Goal: Transaction & Acquisition: Obtain resource

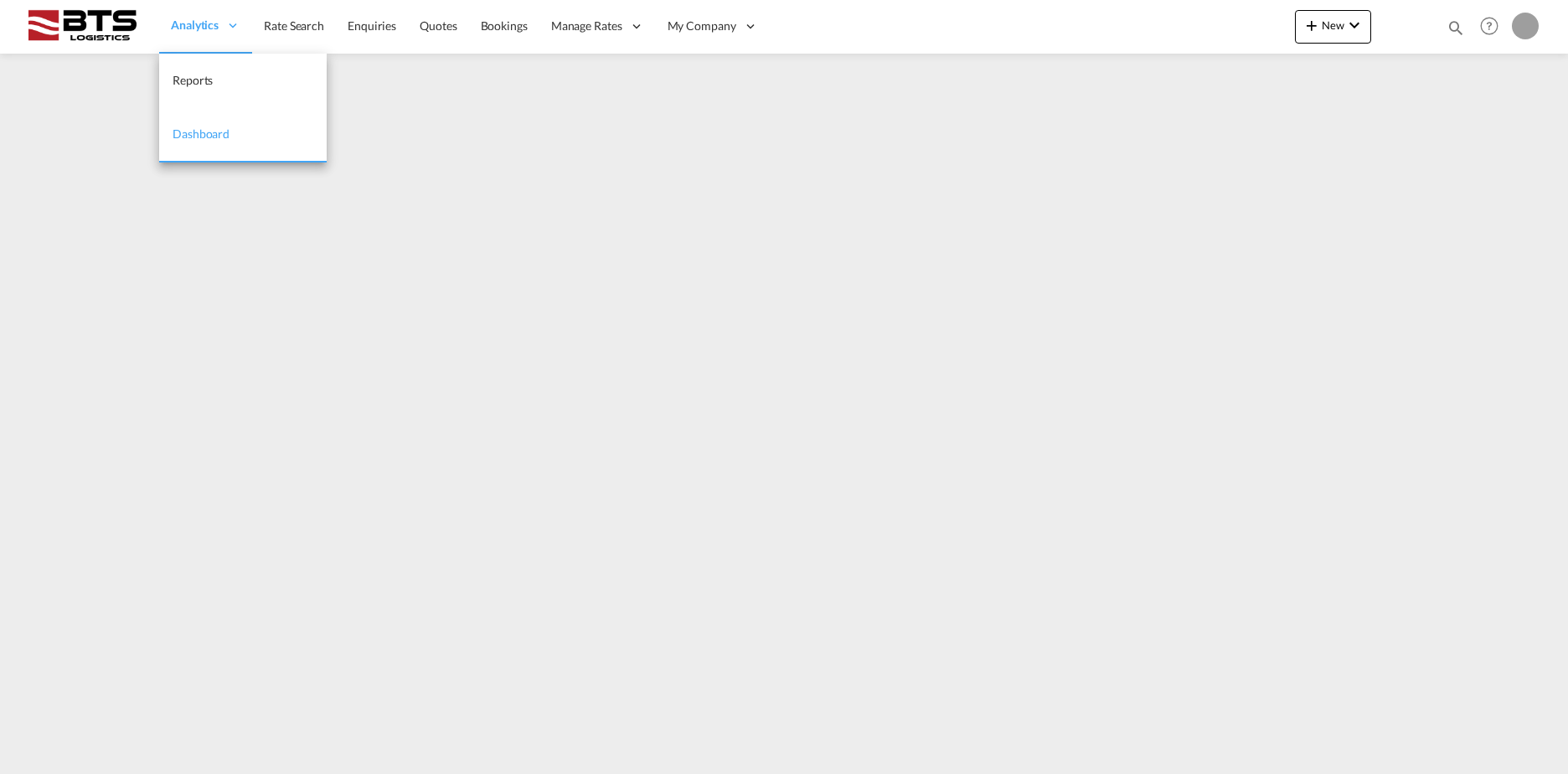
click at [208, 34] on div "Analytics" at bounding box center [205, 26] width 93 height 55
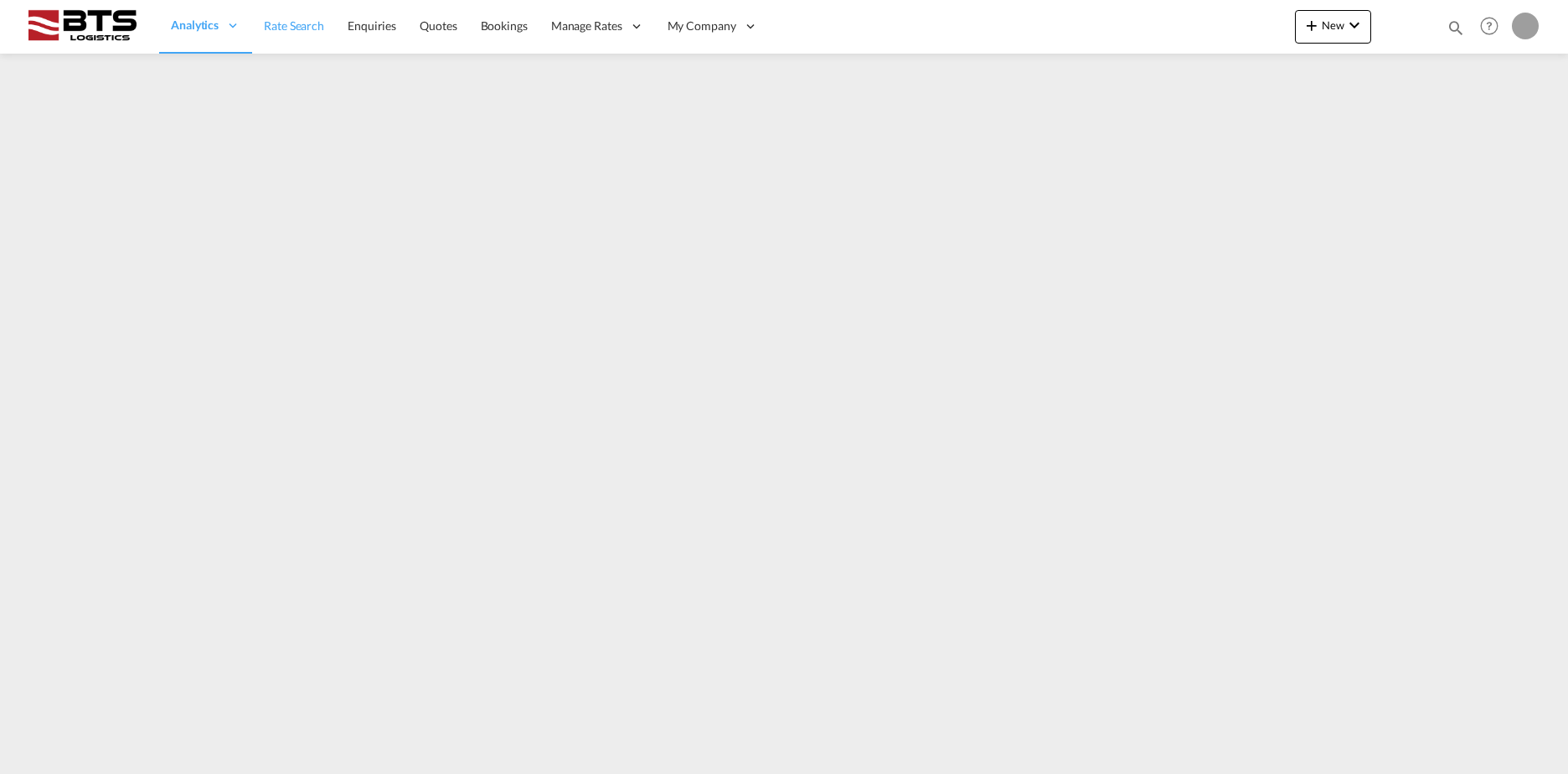
click at [318, 29] on span "Rate Search" at bounding box center [294, 25] width 60 height 14
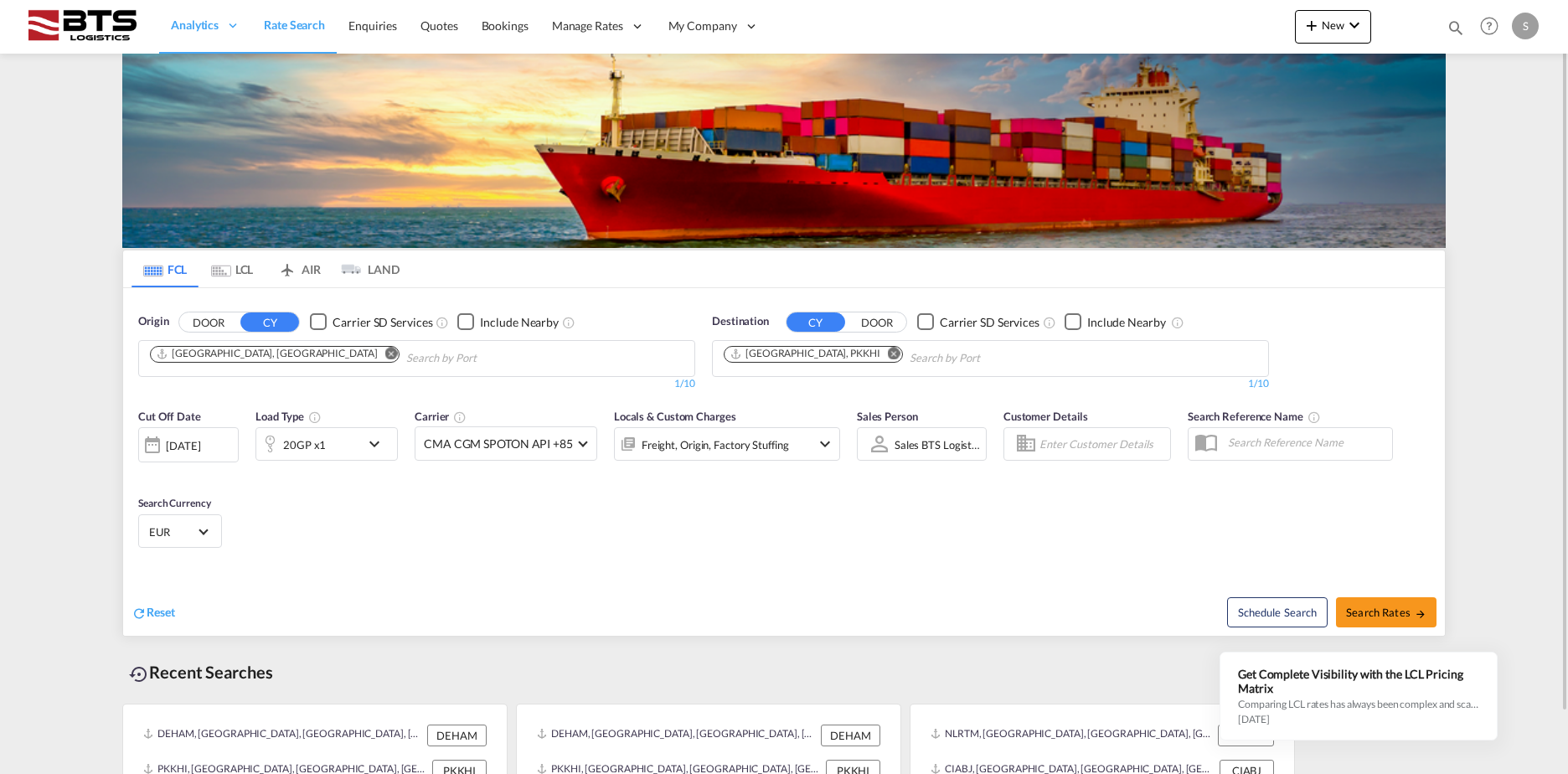
click at [374, 356] on button "Remove" at bounding box center [386, 355] width 25 height 17
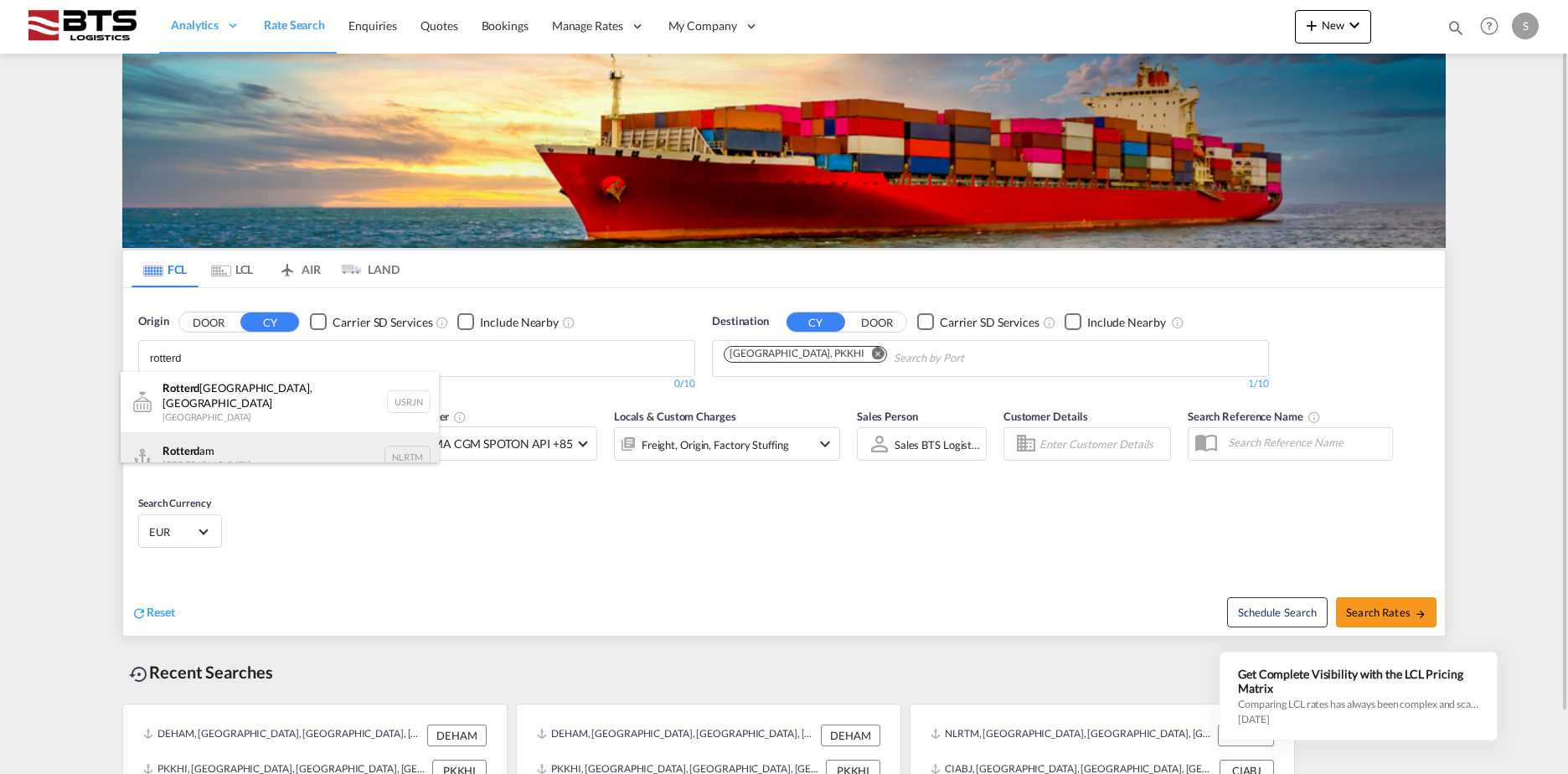
type input "rotterd"
click at [244, 437] on div "Rotterd am [GEOGRAPHIC_DATA] NLRTM" at bounding box center [280, 457] width 319 height 50
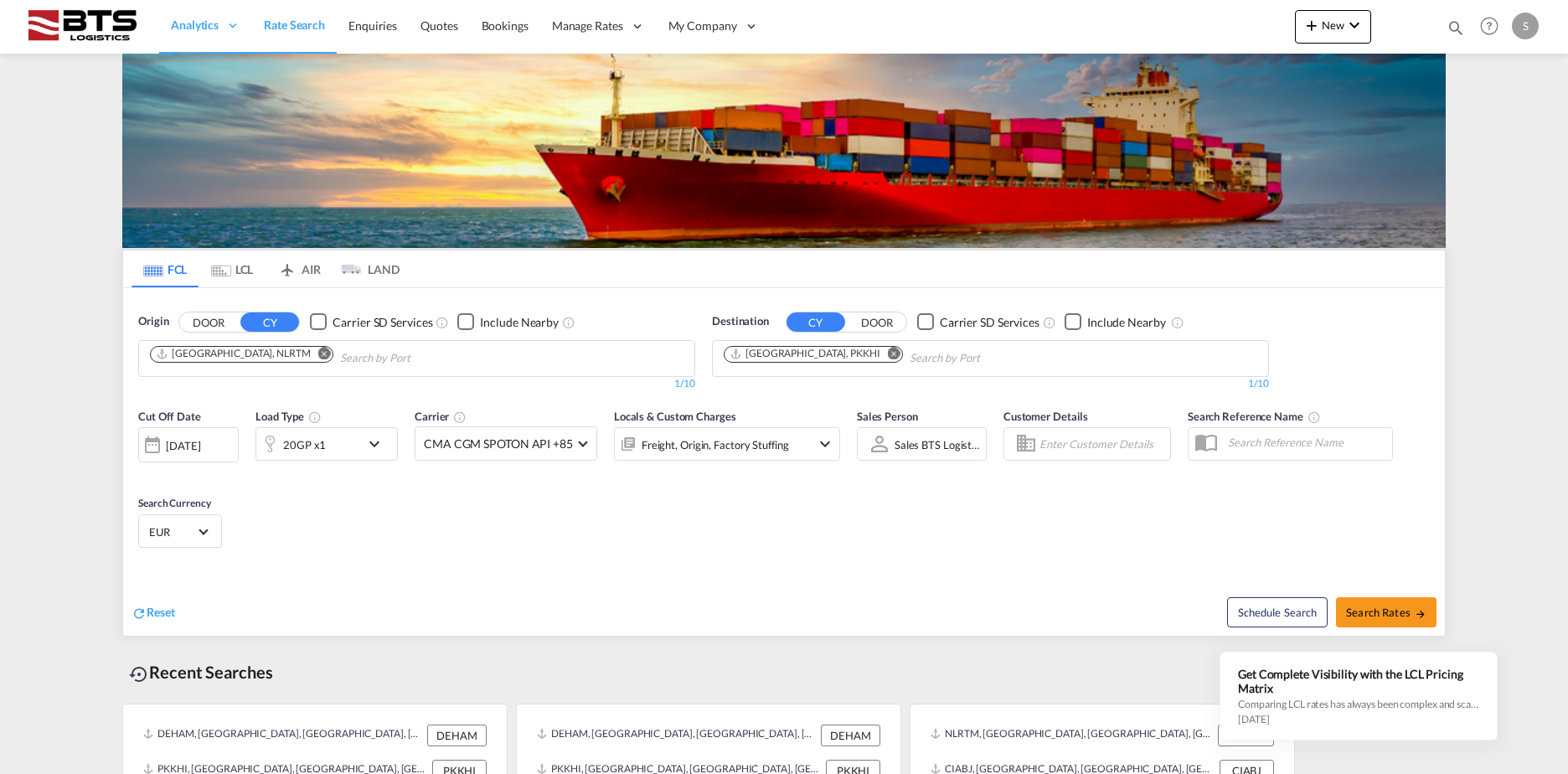
click at [888, 351] on md-icon "Remove" at bounding box center [894, 353] width 13 height 13
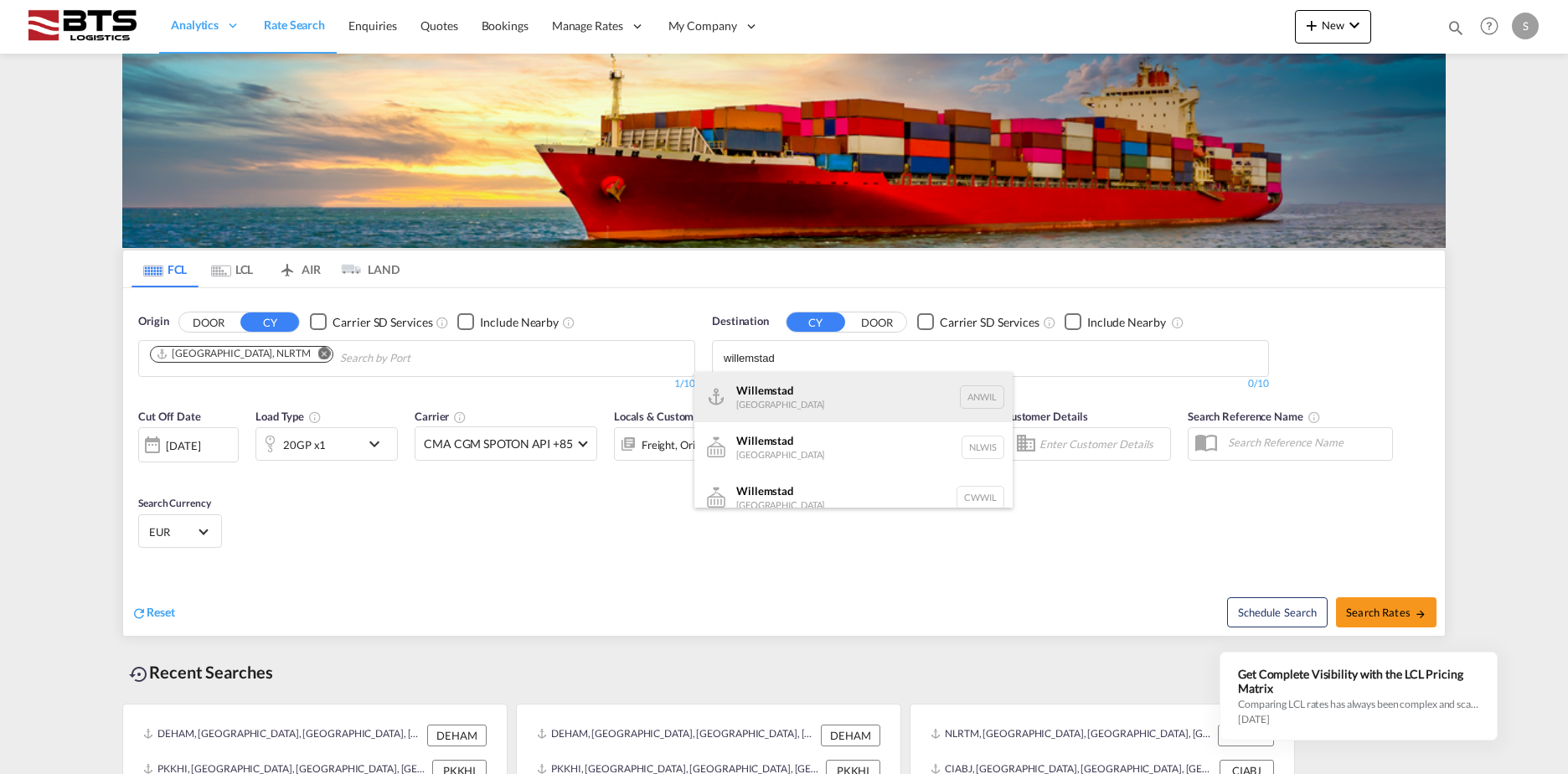
type input "willemstad"
click at [833, 412] on div "Willemstad [GEOGRAPHIC_DATA] [GEOGRAPHIC_DATA]" at bounding box center [853, 396] width 319 height 50
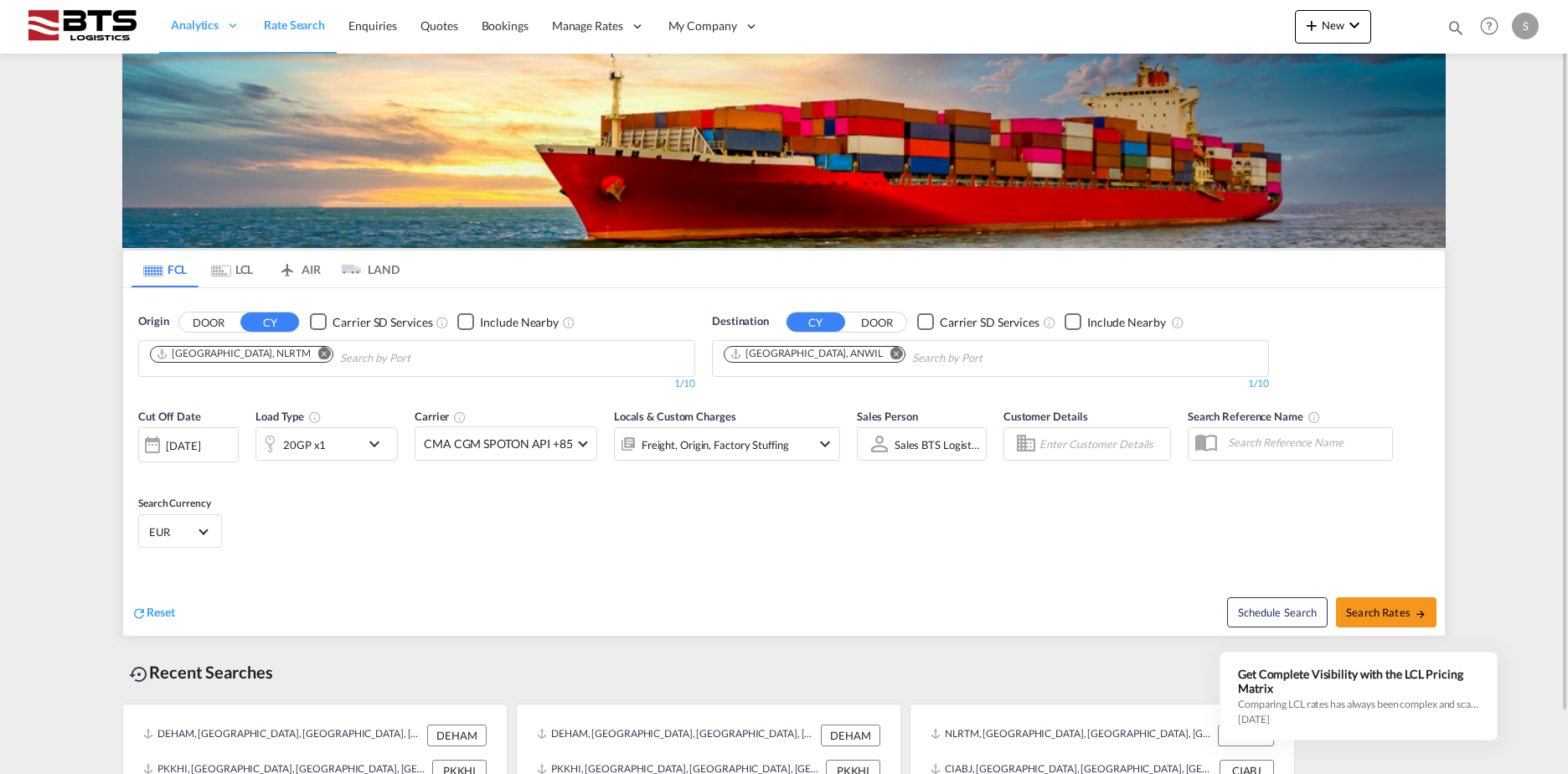
click at [346, 444] on div "20GP x1" at bounding box center [309, 444] width 104 height 34
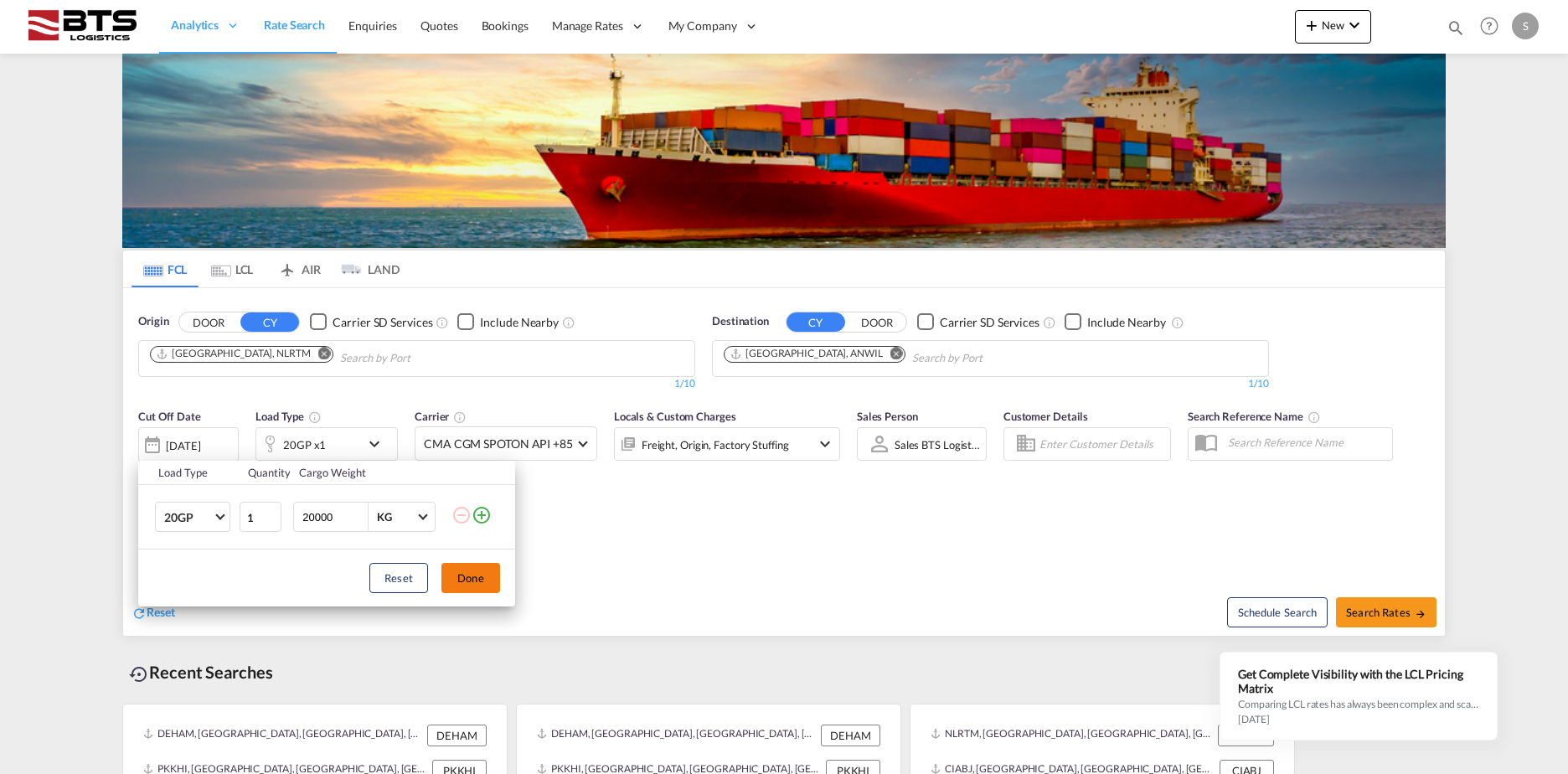
click at [464, 584] on button "Done" at bounding box center [470, 578] width 59 height 30
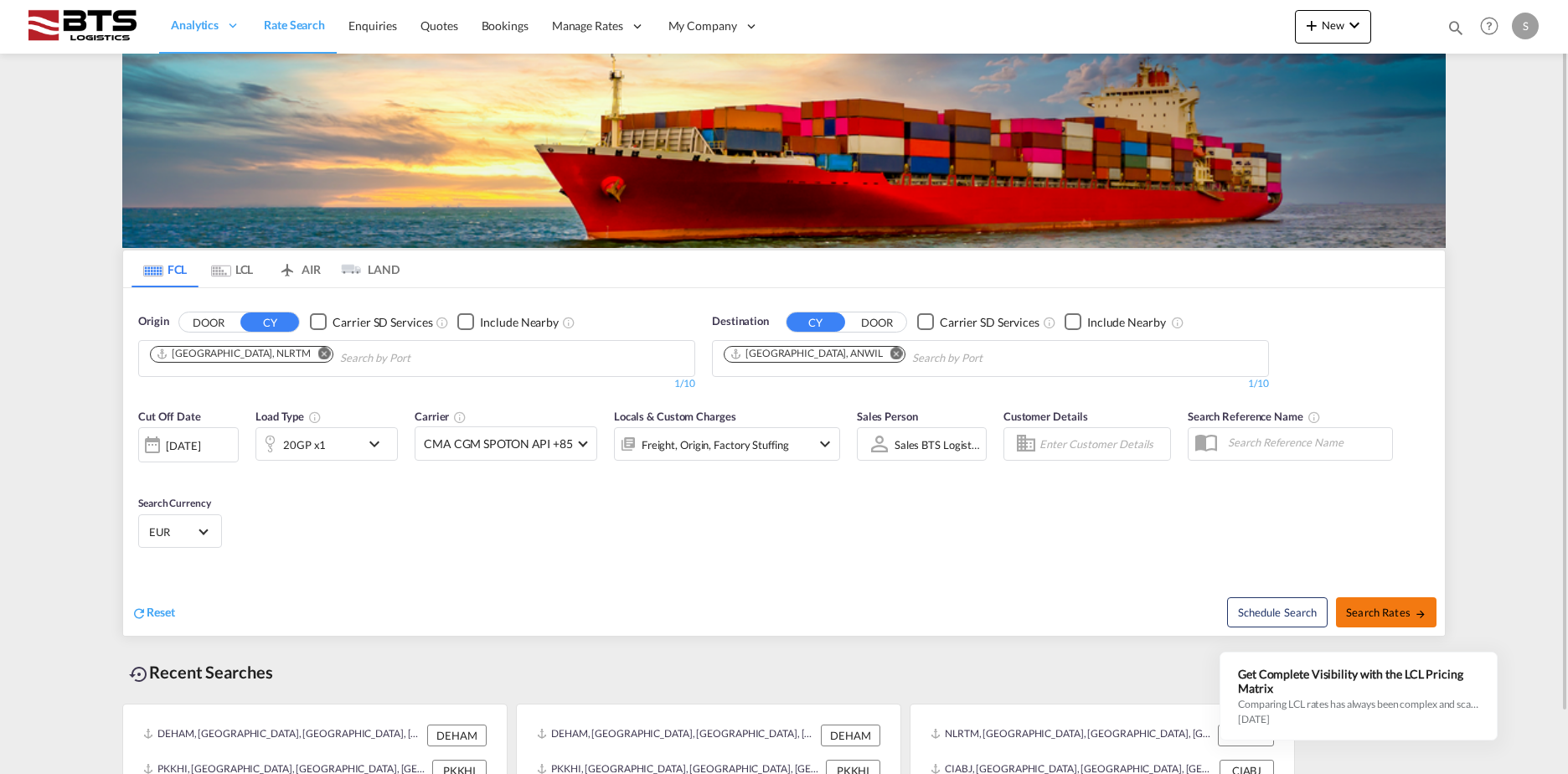
click at [1365, 602] on button "Search Rates" at bounding box center [1386, 612] width 101 height 30
type input "NLRTM to ANWIL / [DATE]"
